Goal: Navigation & Orientation: Understand site structure

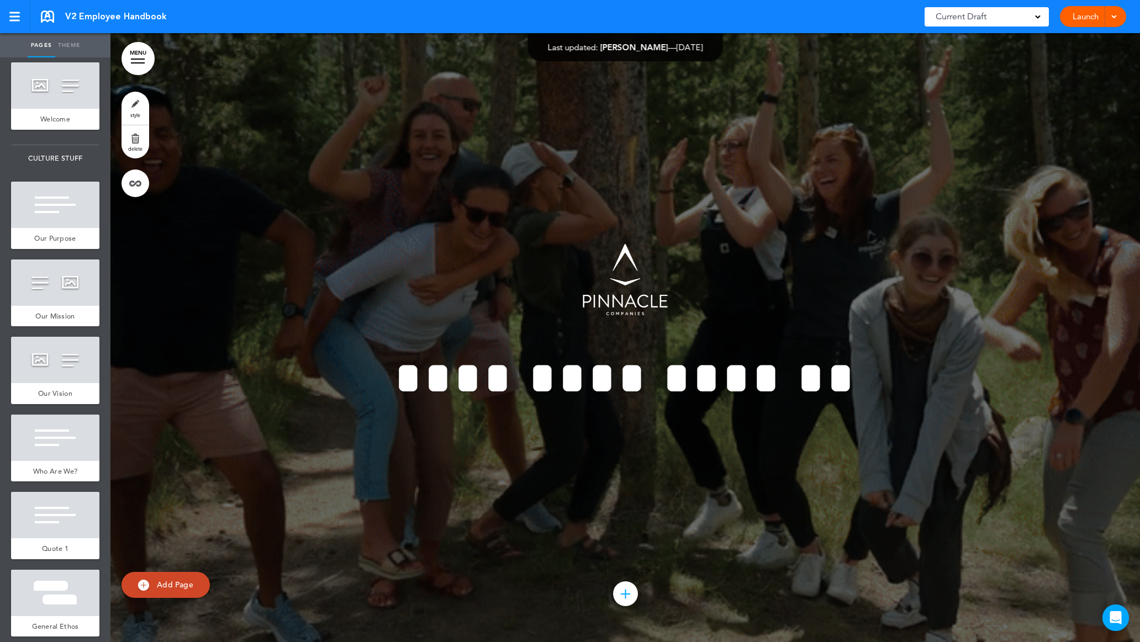
scroll to position [111, 0]
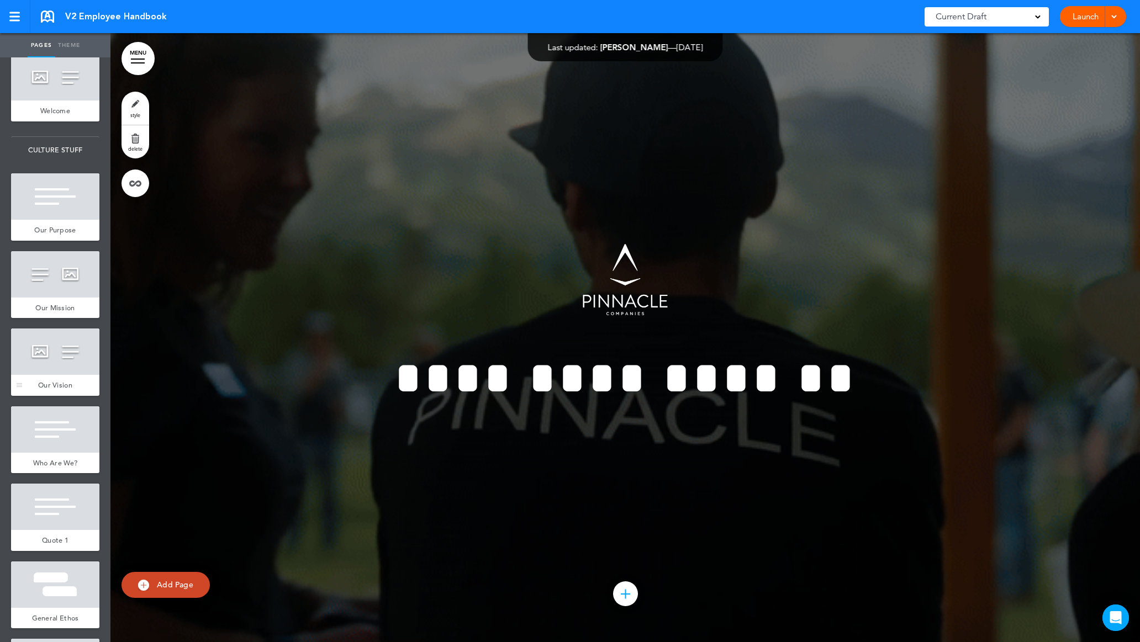
click at [43, 366] on div at bounding box center [55, 352] width 88 height 46
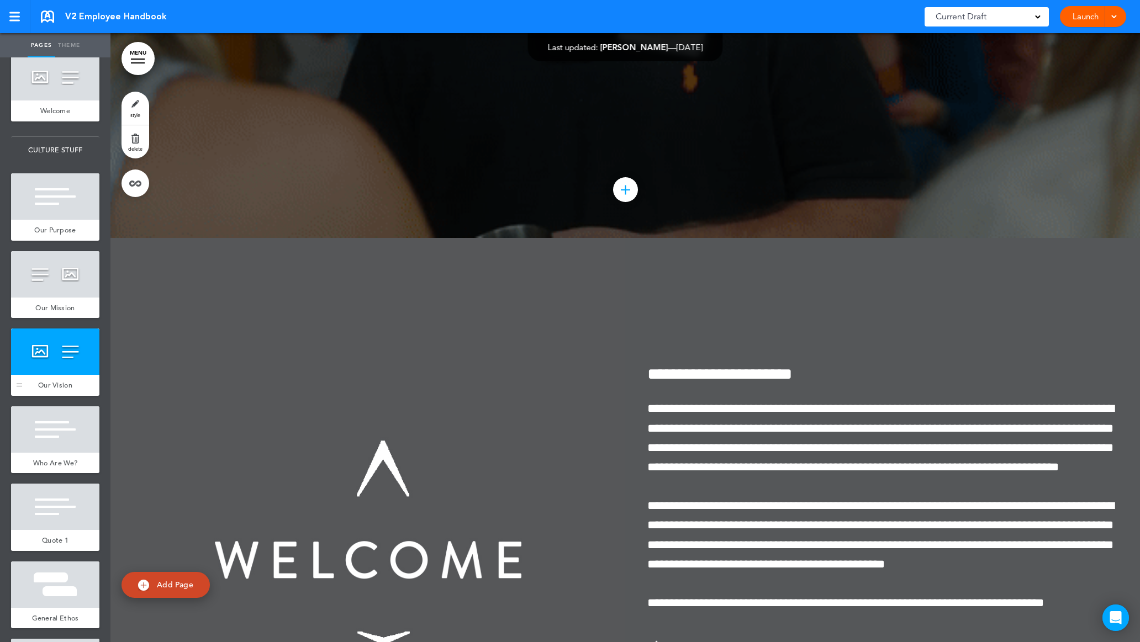
scroll to position [2436, 0]
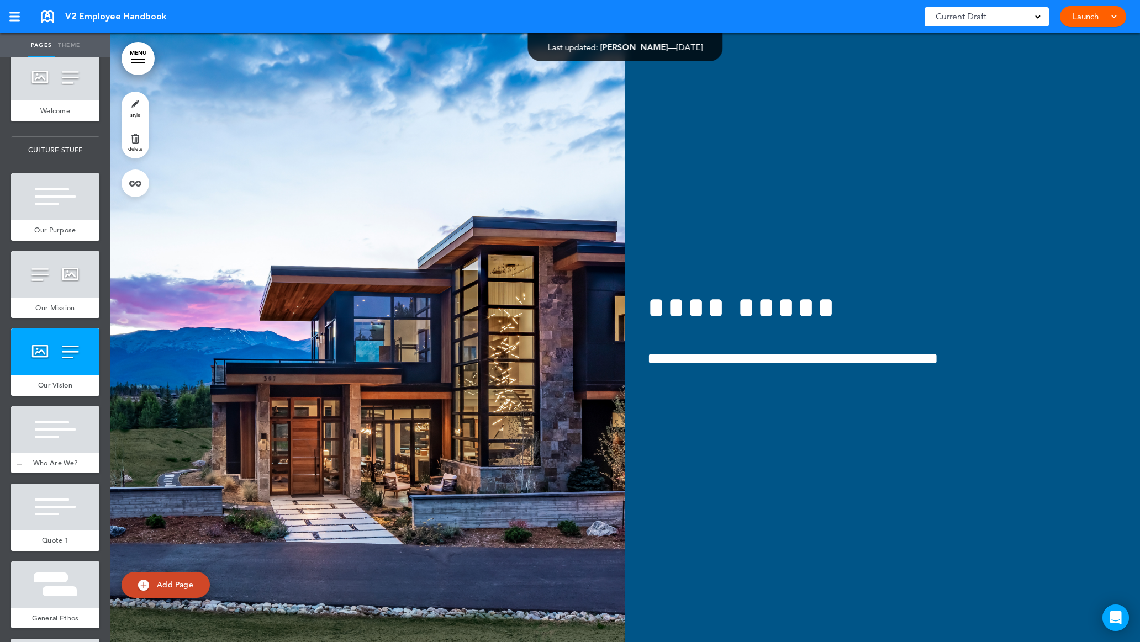
click at [51, 428] on div at bounding box center [55, 429] width 88 height 46
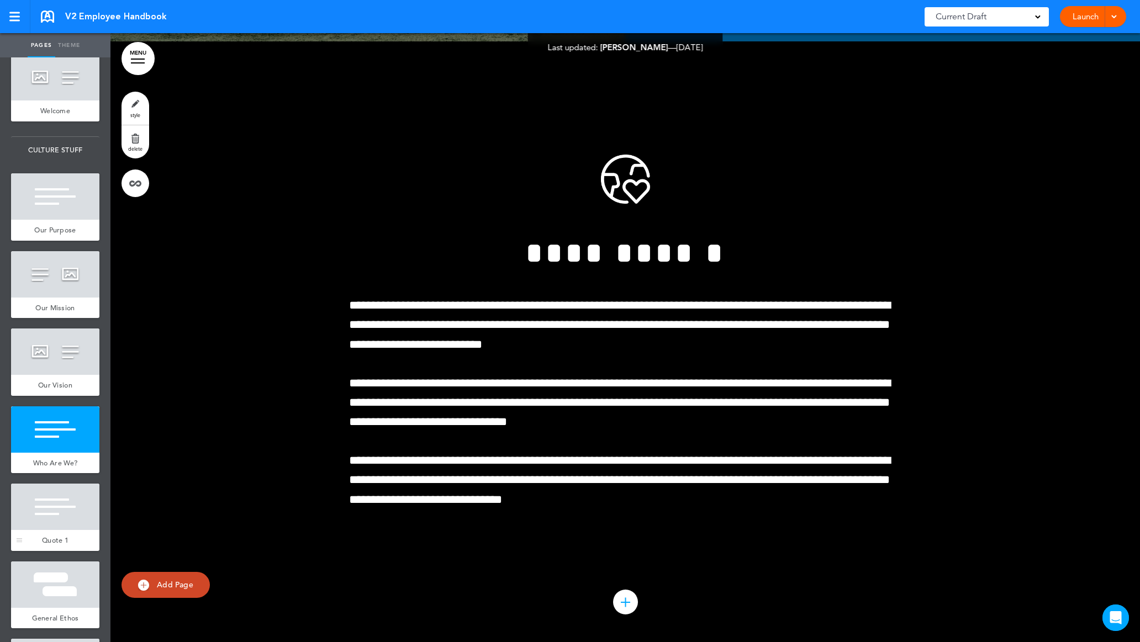
scroll to position [3045, 0]
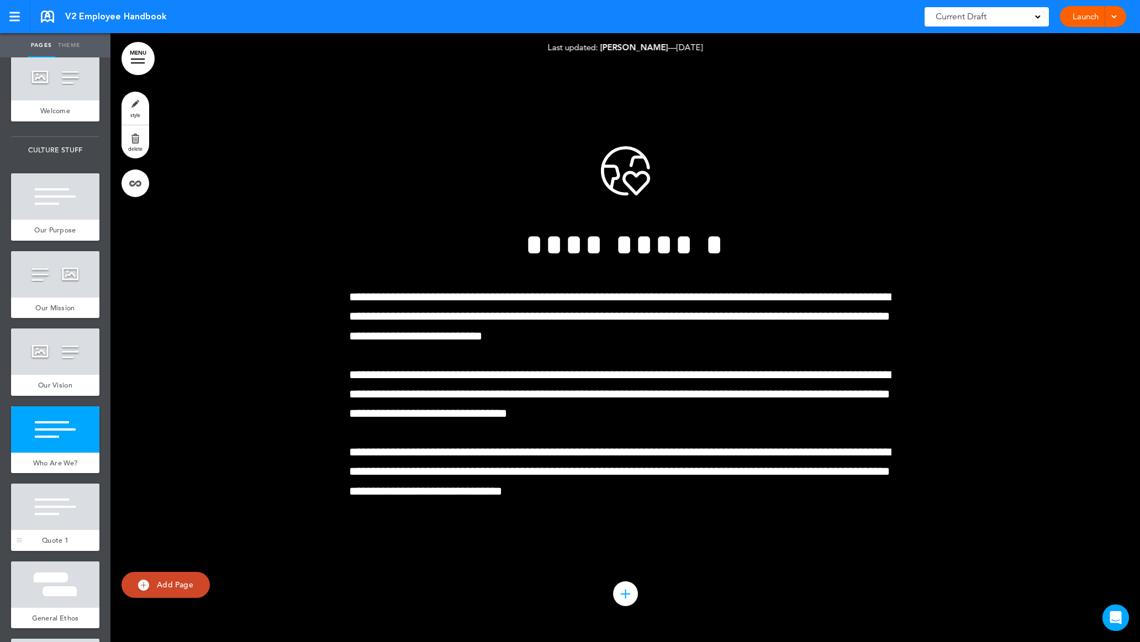
click at [40, 508] on div at bounding box center [55, 507] width 88 height 46
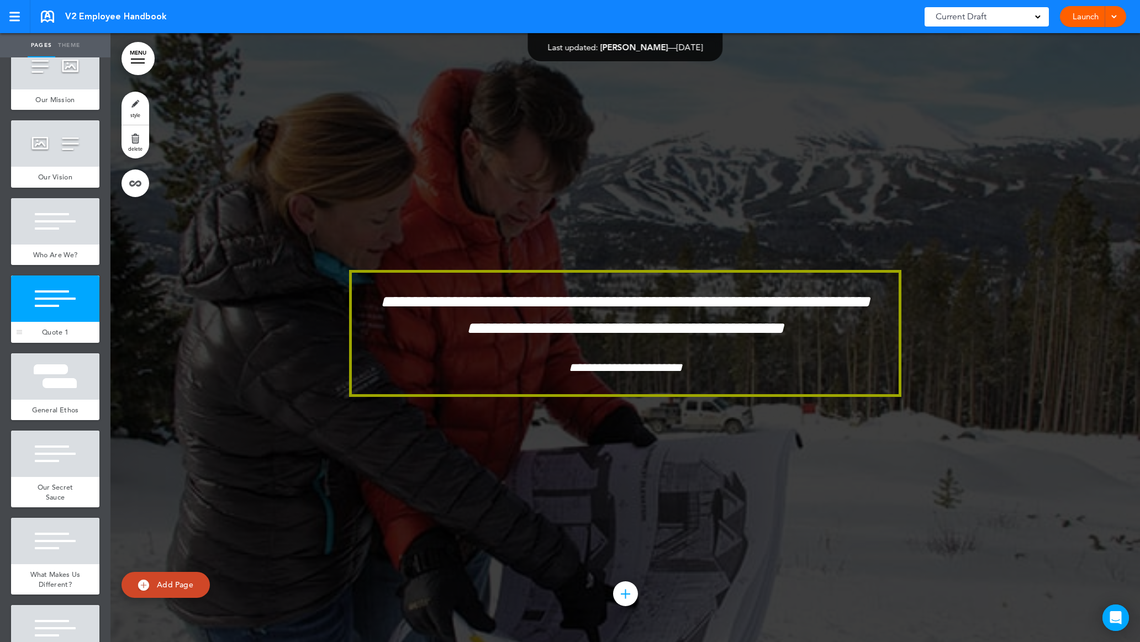
scroll to position [327, 0]
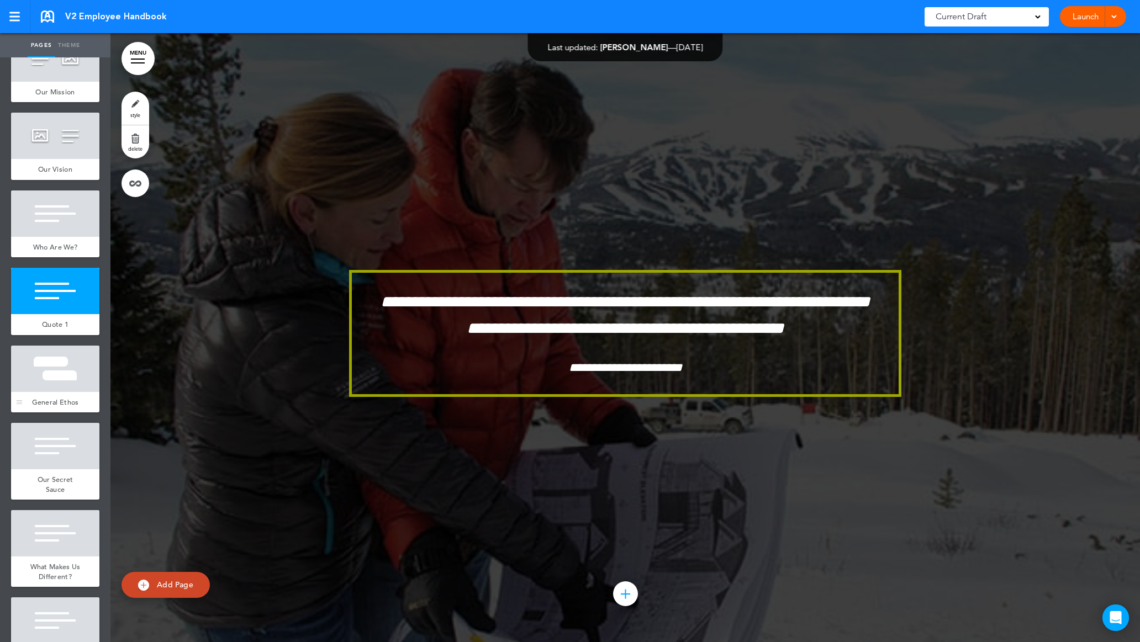
click at [74, 378] on div at bounding box center [55, 369] width 88 height 46
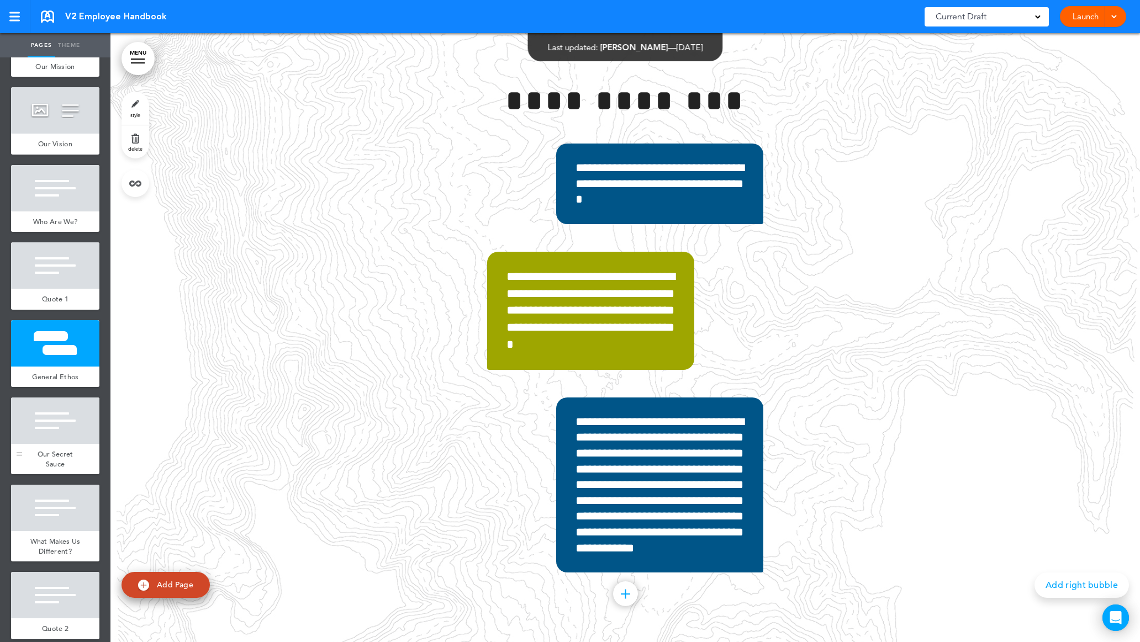
scroll to position [387, 0]
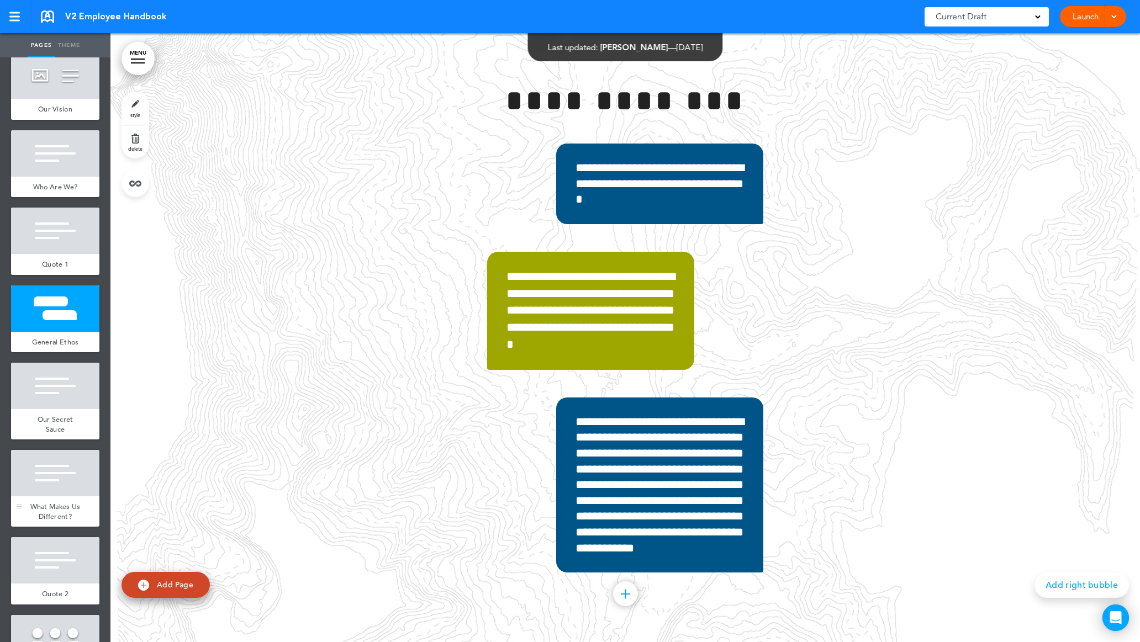
click at [34, 467] on div at bounding box center [55, 473] width 88 height 46
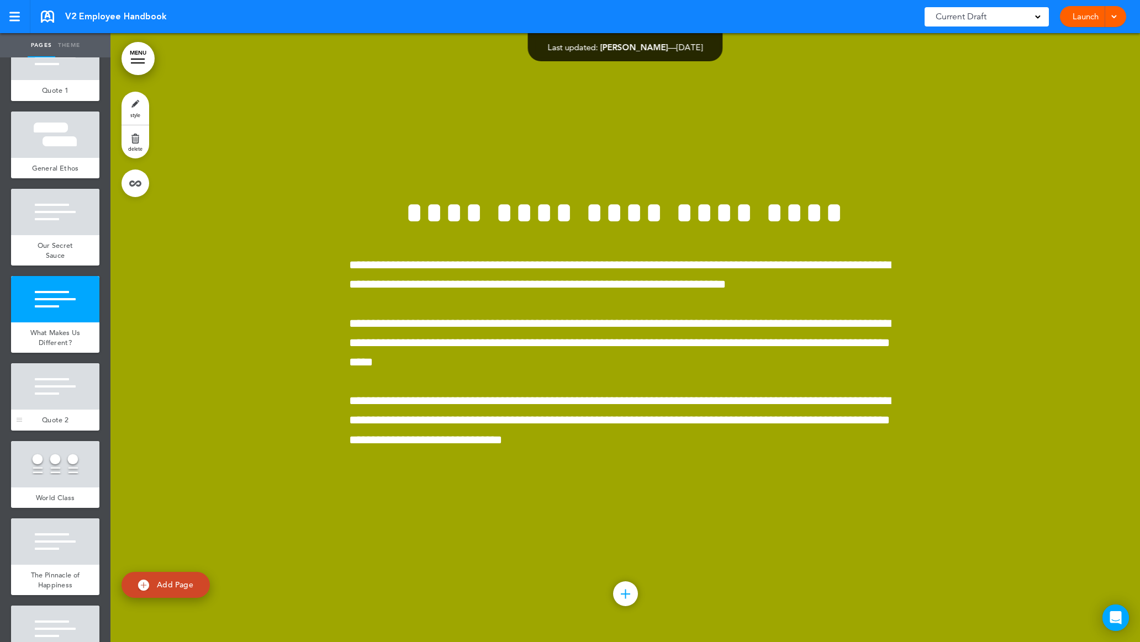
scroll to position [562, 0]
click at [62, 458] on div at bounding box center [55, 464] width 88 height 46
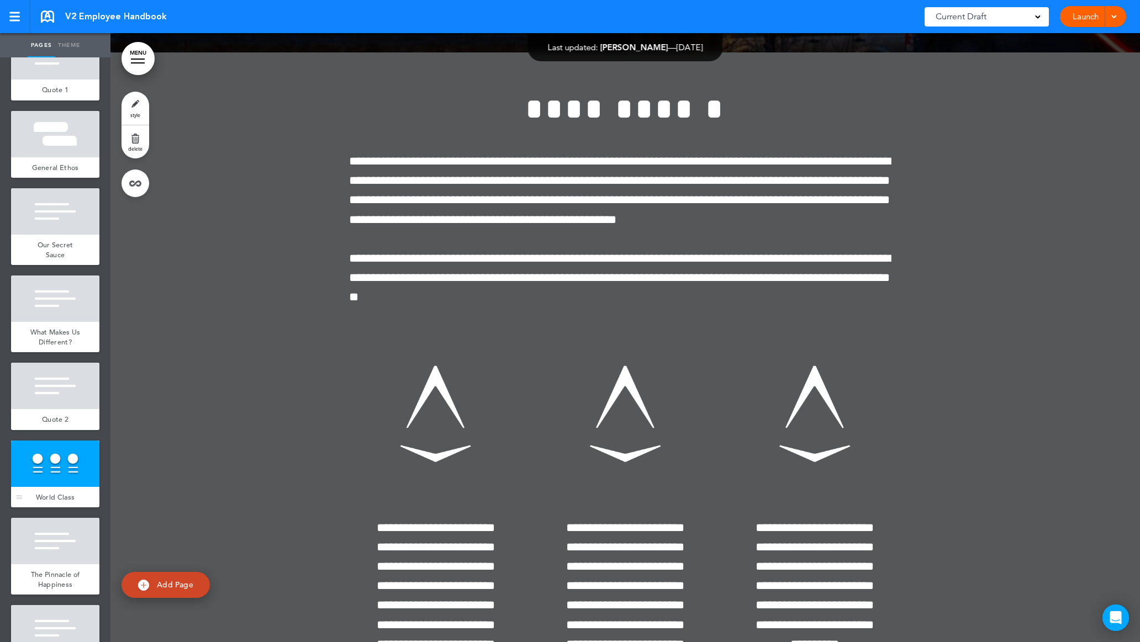
scroll to position [6699, 0]
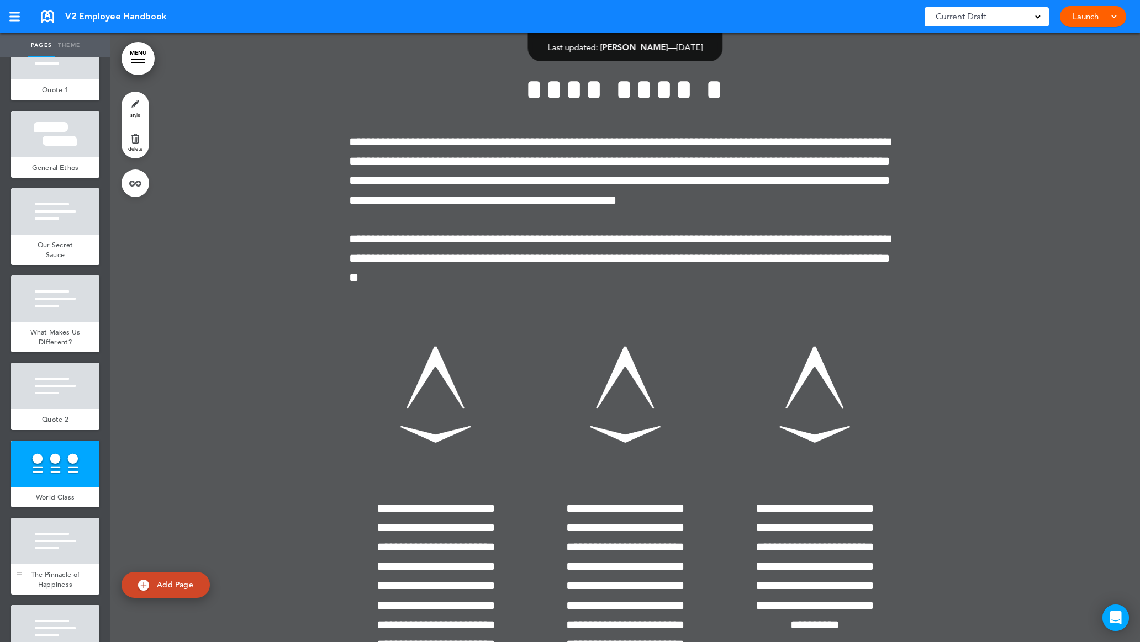
click at [74, 537] on div at bounding box center [55, 541] width 88 height 46
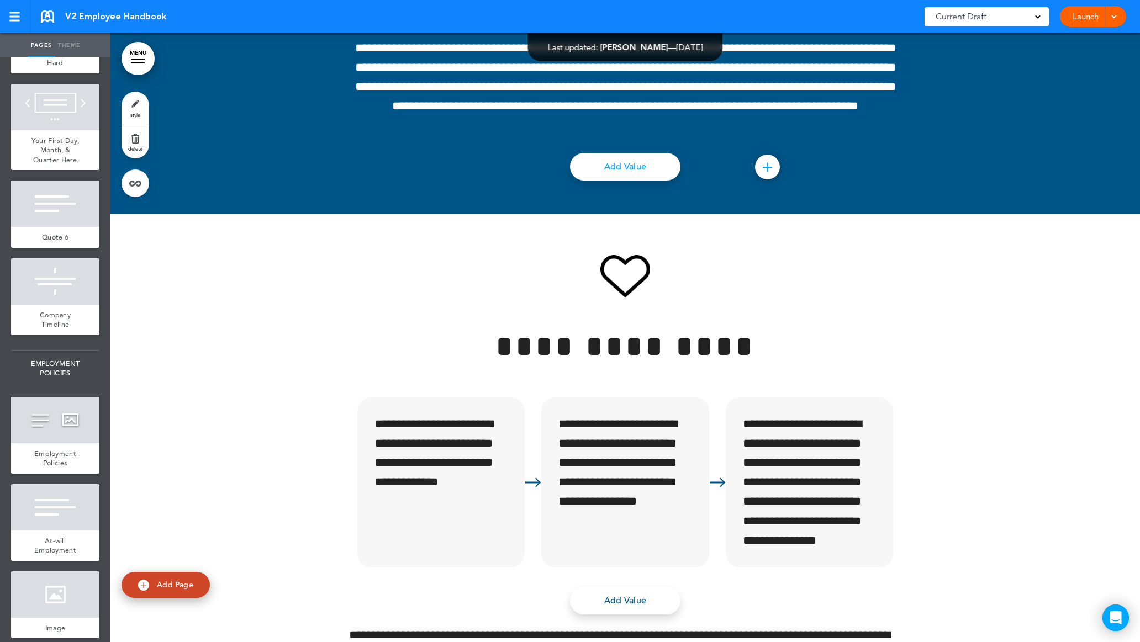
scroll to position [1809, 0]
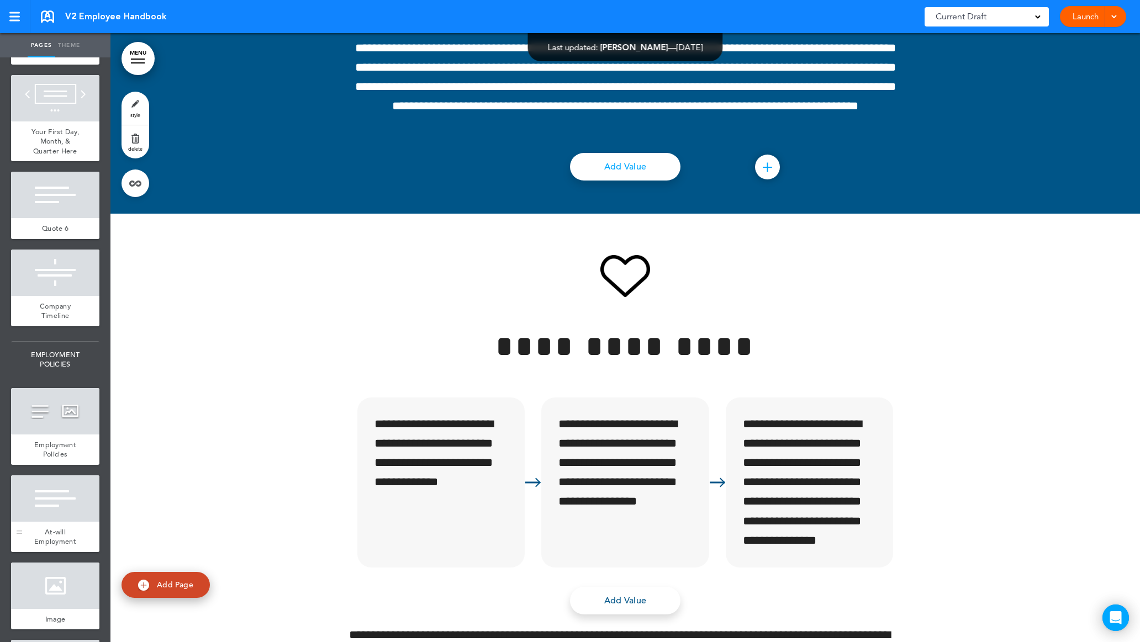
click at [39, 513] on div at bounding box center [55, 498] width 88 height 46
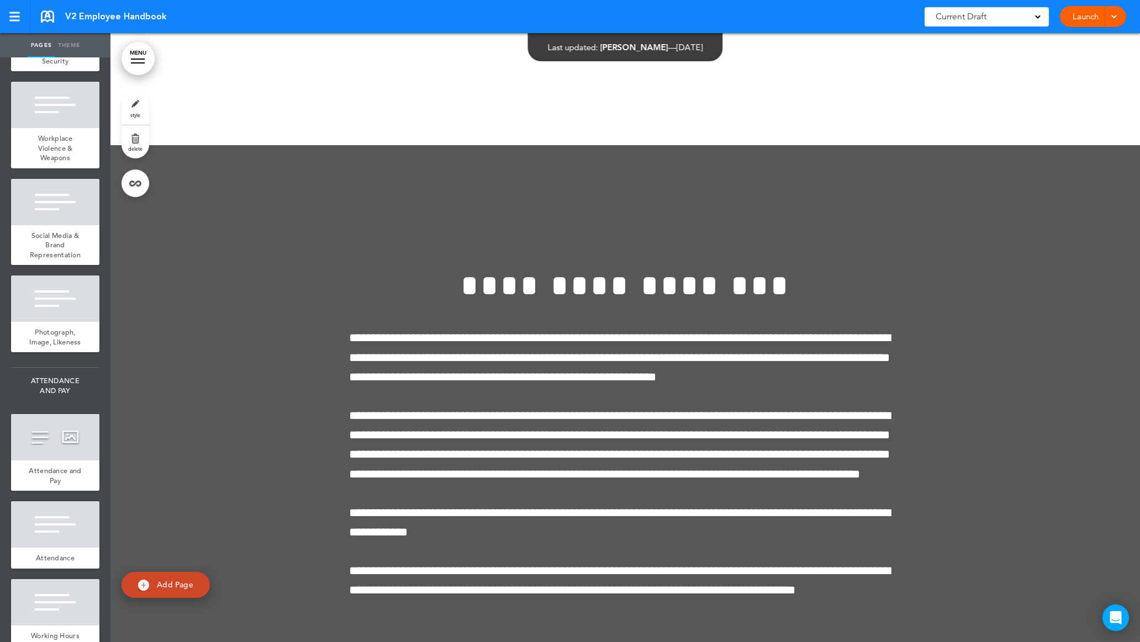
scroll to position [4755, 0]
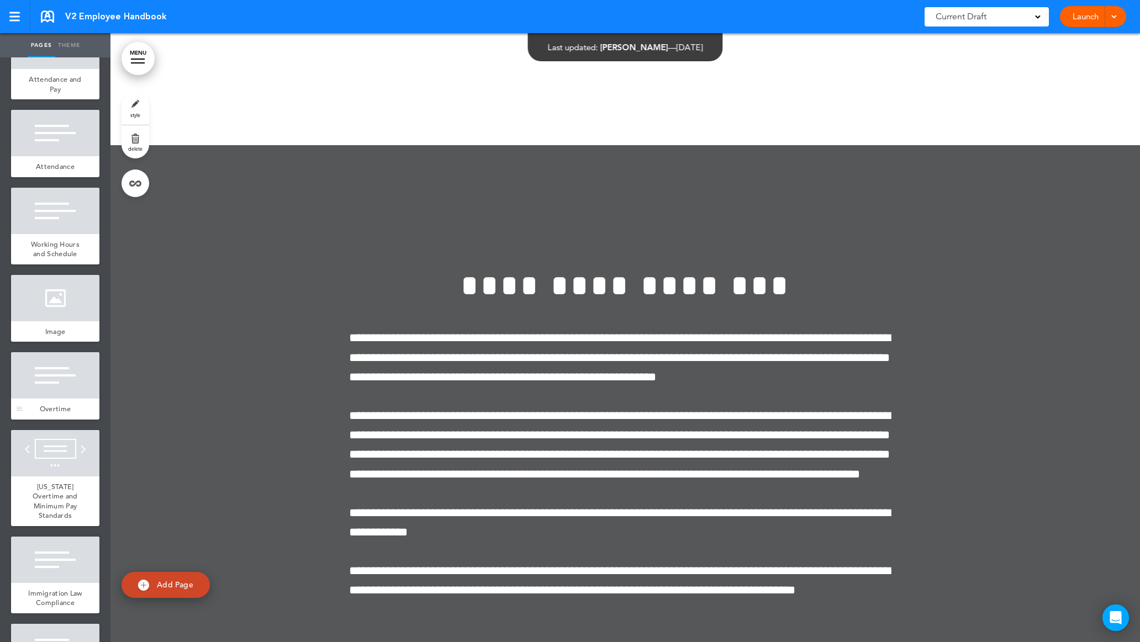
click at [57, 370] on div at bounding box center [55, 375] width 88 height 46
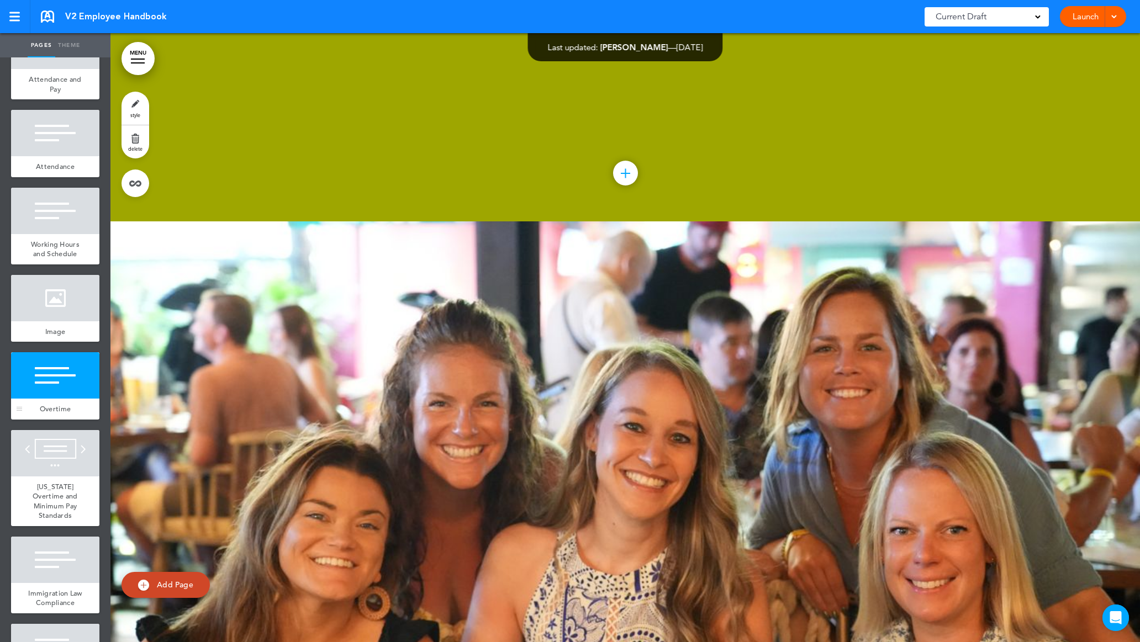
scroll to position [49839, 0]
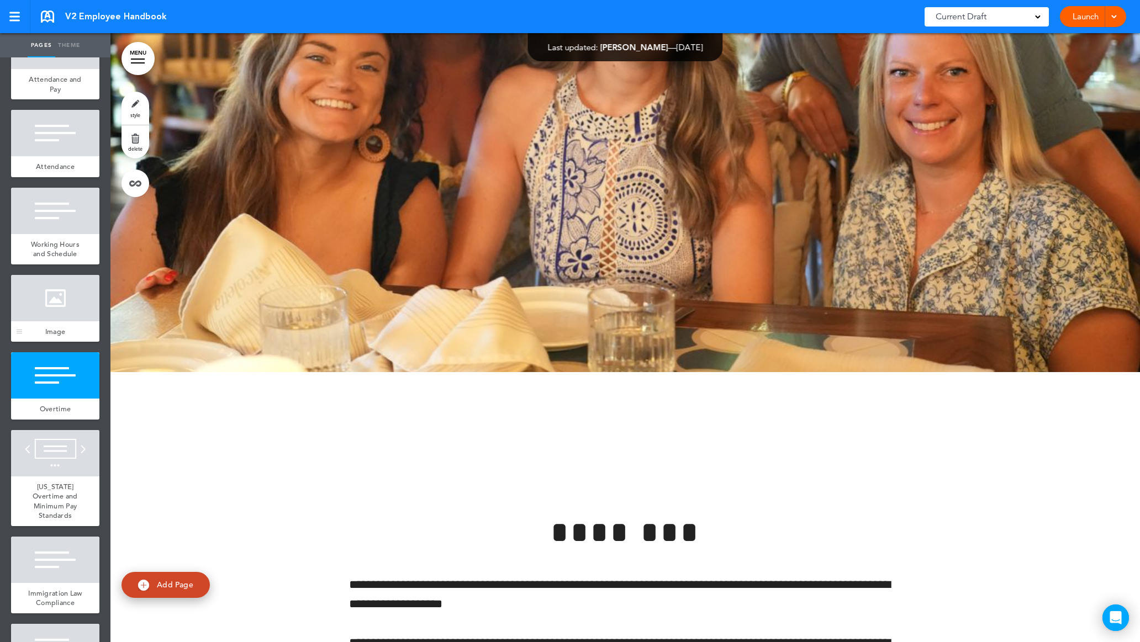
click at [61, 287] on div at bounding box center [55, 298] width 88 height 46
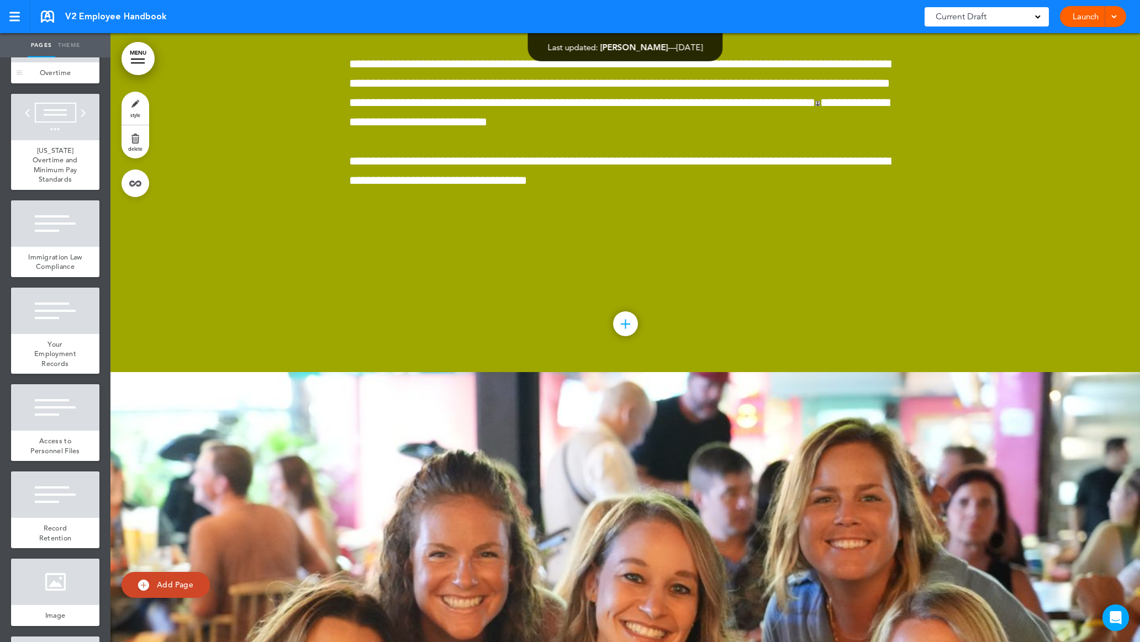
scroll to position [5133, 0]
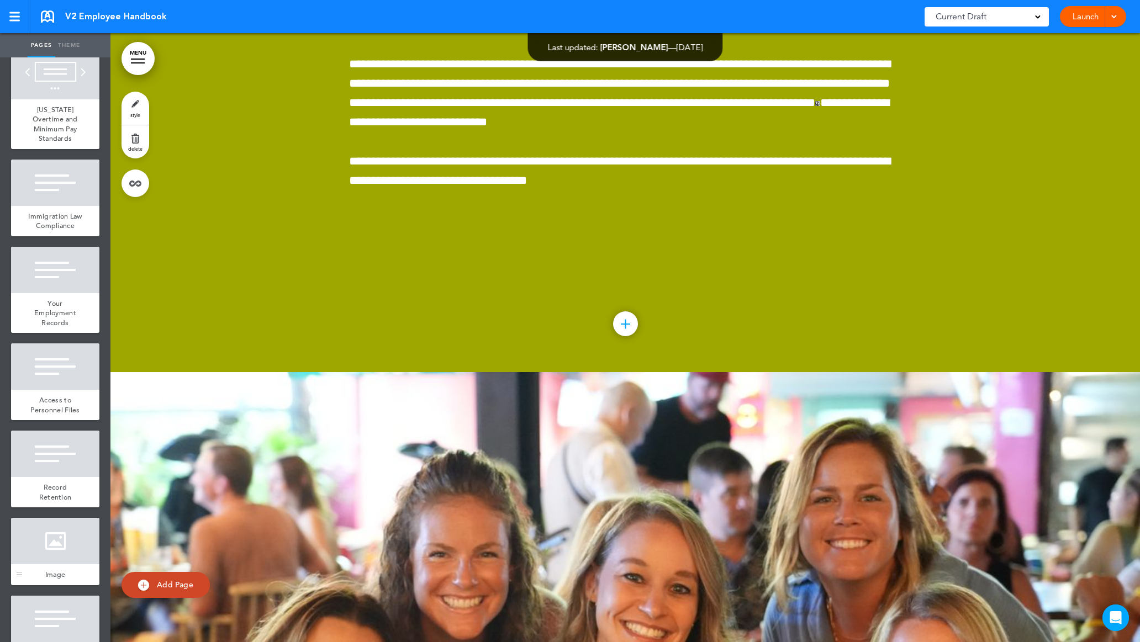
click at [45, 544] on div at bounding box center [55, 541] width 88 height 46
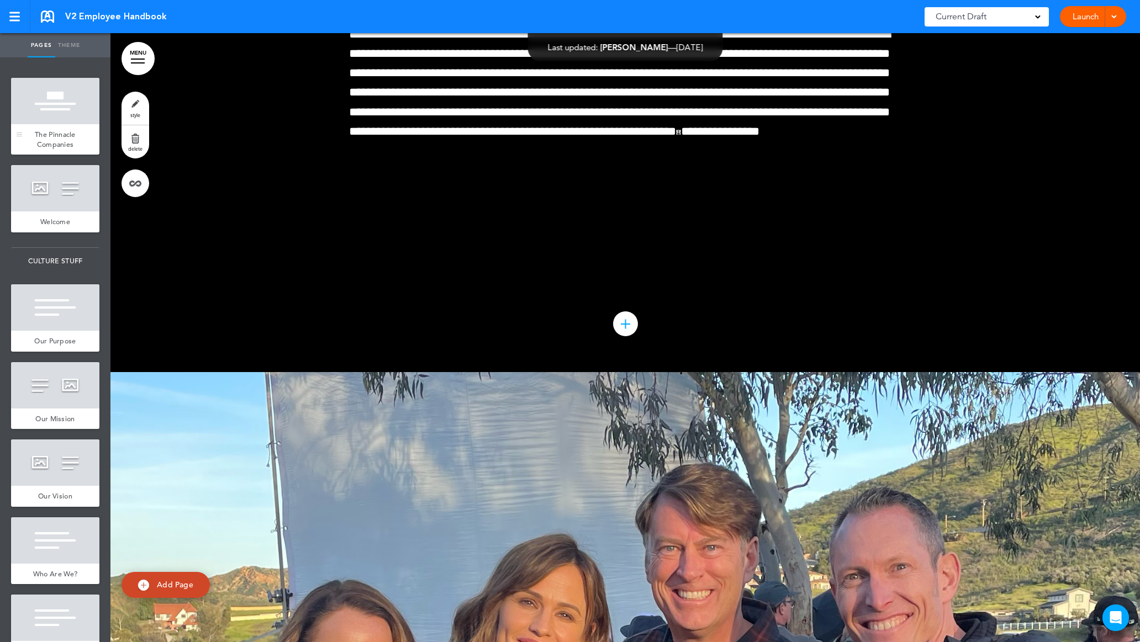
click at [45, 108] on div at bounding box center [55, 101] width 88 height 46
